Goal: Information Seeking & Learning: Learn about a topic

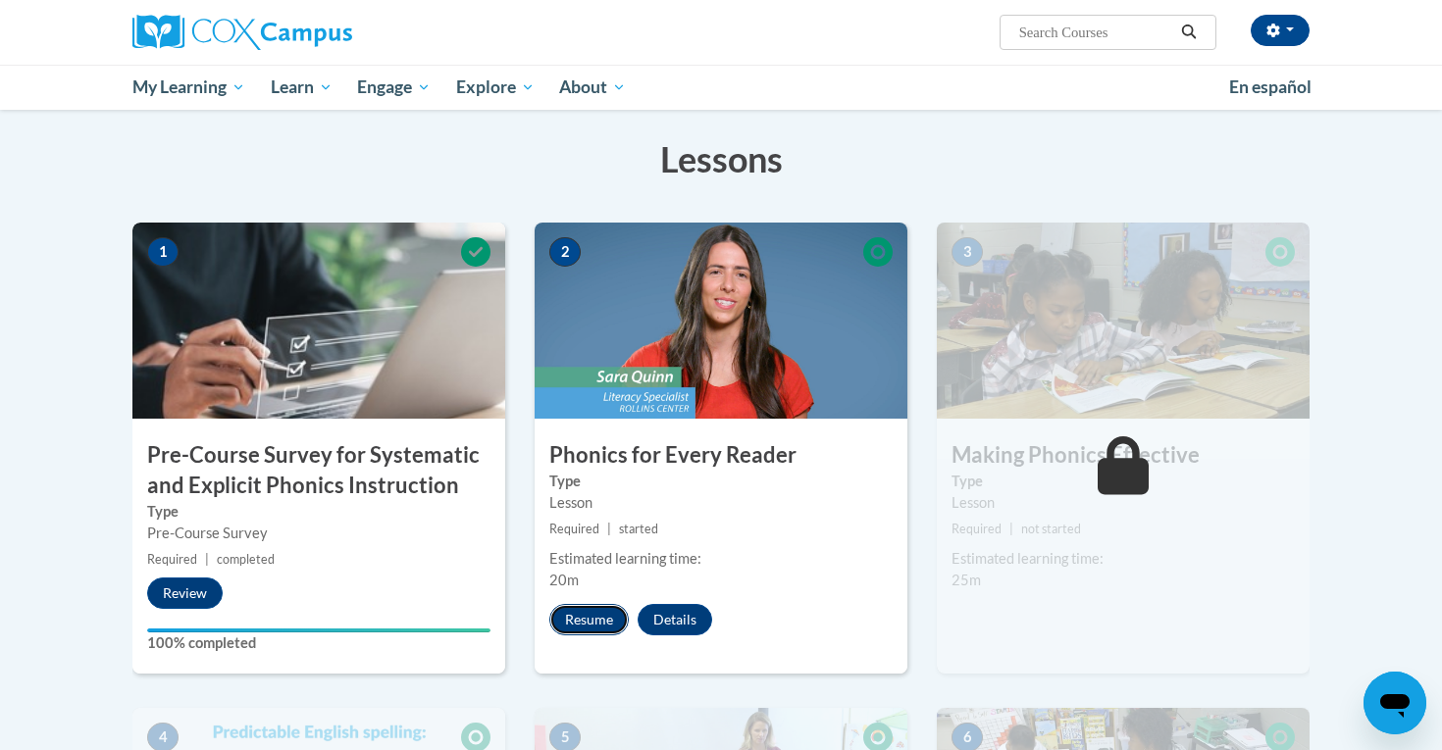
click at [594, 624] on button "Resume" at bounding box center [588, 619] width 79 height 31
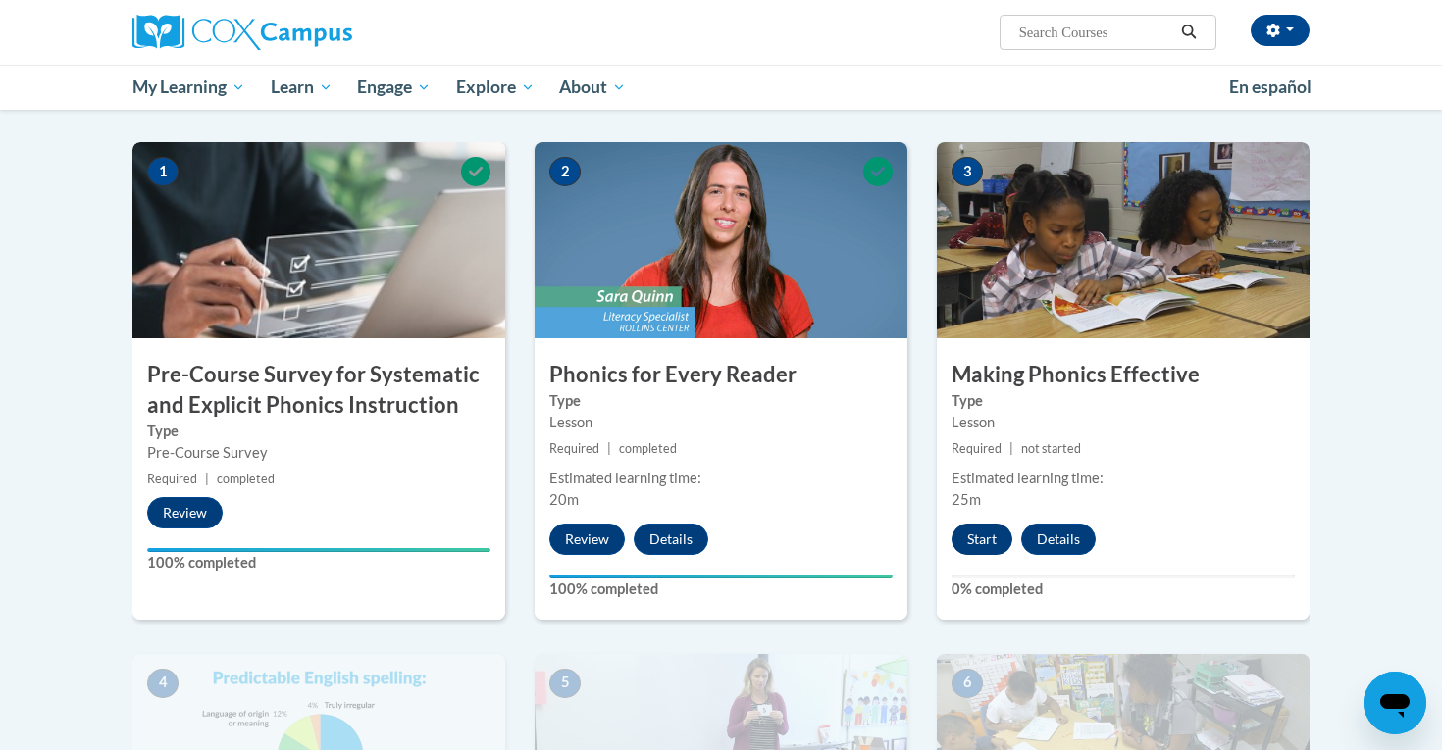
scroll to position [314, 0]
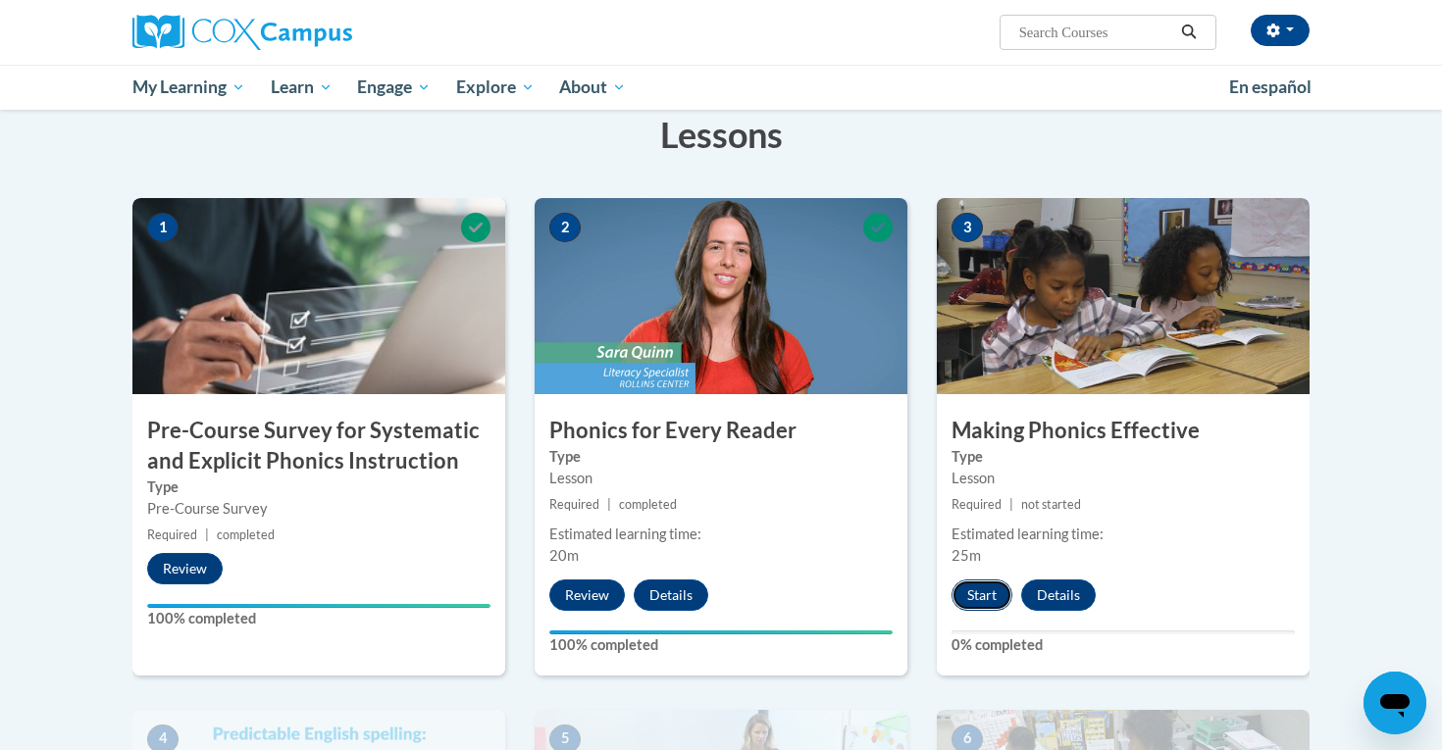
click at [971, 593] on button "Start" at bounding box center [982, 595] width 61 height 31
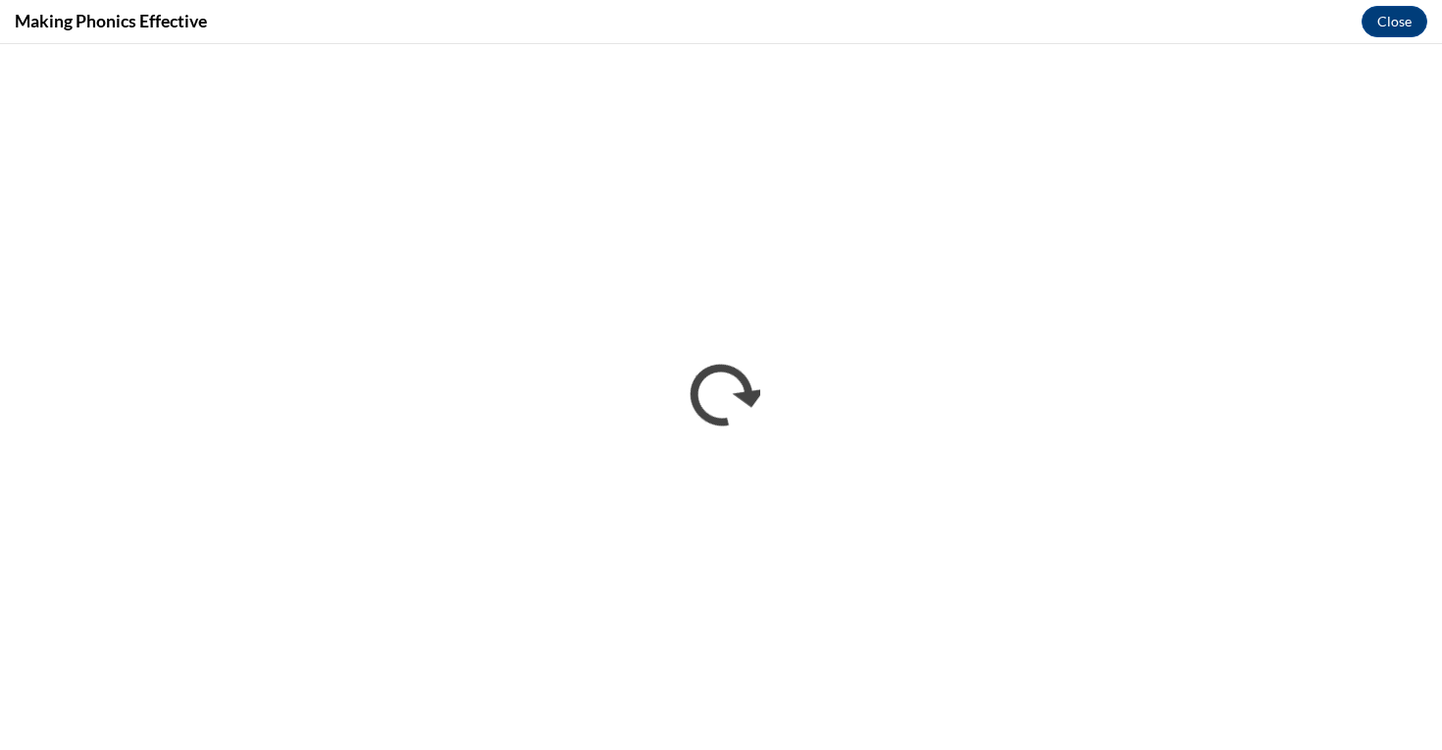
scroll to position [0, 0]
